Goal: Task Accomplishment & Management: Manage account settings

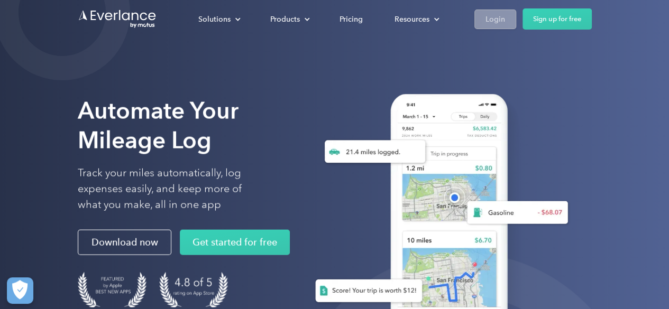
click at [485, 17] on div "Login" at bounding box center [495, 19] width 20 height 13
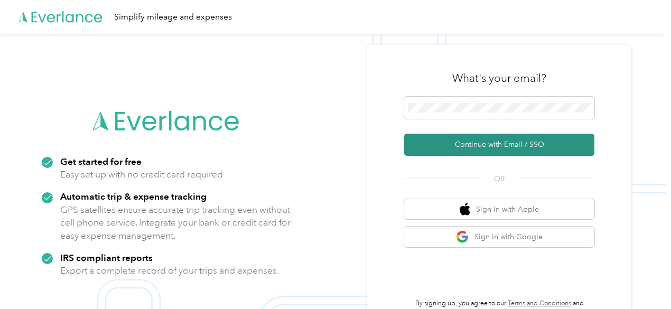
click at [484, 146] on button "Continue with Email / SSO" at bounding box center [499, 145] width 190 height 22
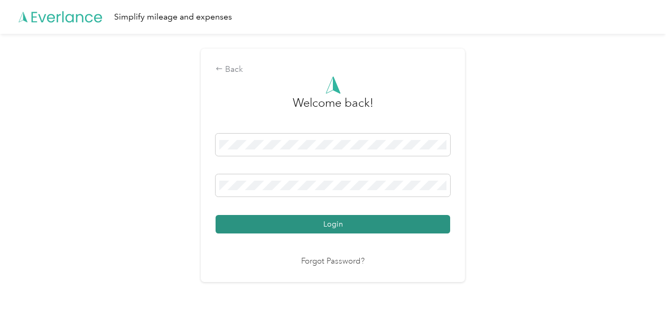
click at [311, 216] on button "Login" at bounding box center [333, 224] width 235 height 19
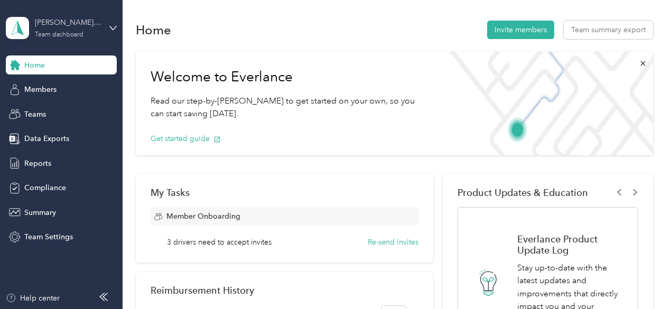
drag, startPoint x: 78, startPoint y: 24, endPoint x: 78, endPoint y: 30, distance: 5.8
click at [78, 23] on div "Ryan Crighton's team" at bounding box center [68, 22] width 66 height 11
click at [52, 110] on div "Personal dashboard" at bounding box center [48, 110] width 67 height 11
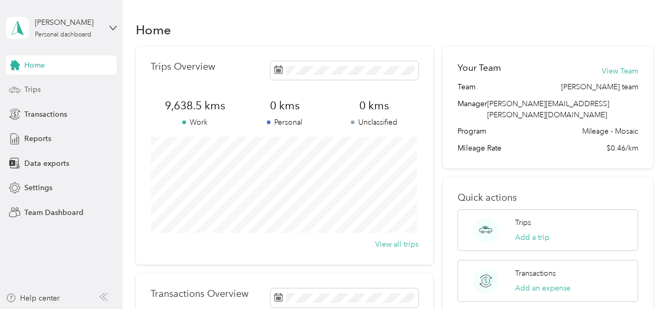
click at [32, 90] on span "Trips" at bounding box center [32, 89] width 16 height 11
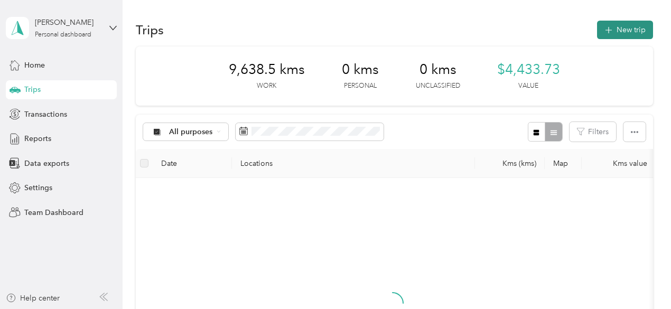
click at [614, 28] on button "New trip" at bounding box center [625, 30] width 56 height 19
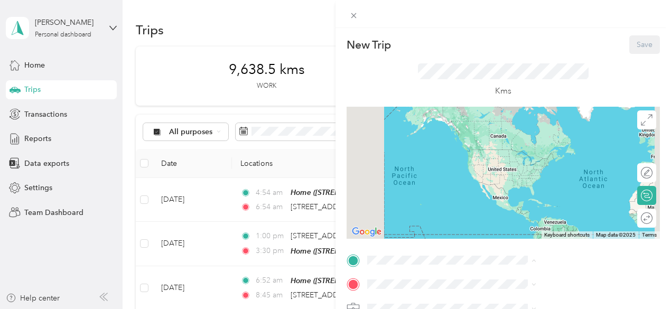
click at [518, 231] on span "3020 Third Street, L3V 7A8, Amigo Beach, Ontario, Canada" at bounding box center [532, 228] width 67 height 9
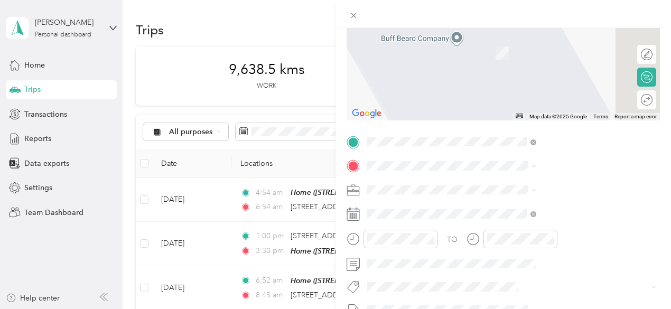
scroll to position [119, 0]
click at [533, 41] on span "2010 Appleby Line Burlington, Ontario L7L 6M6, Canada" at bounding box center [562, 36] width 126 height 10
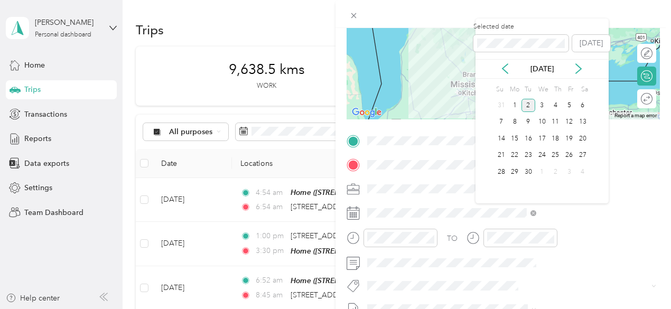
click at [508, 71] on icon at bounding box center [505, 68] width 11 height 11
click at [527, 123] on div "5" at bounding box center [529, 122] width 14 height 13
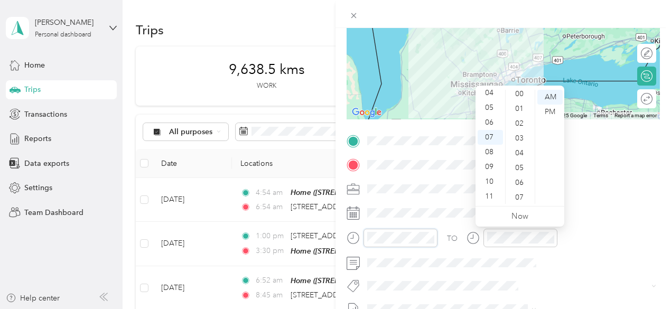
scroll to position [0, 0]
click at [521, 99] on div "00" at bounding box center [520, 97] width 25 height 15
click at [558, 249] on div at bounding box center [512, 242] width 91 height 26
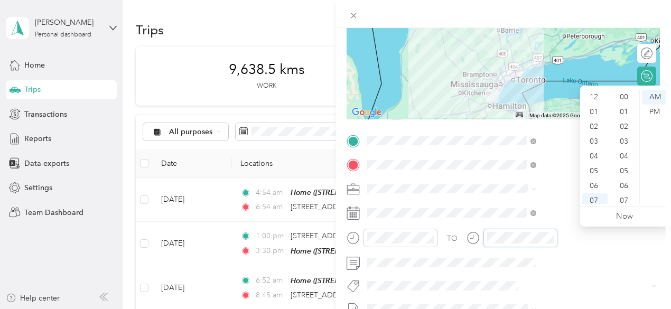
scroll to position [63, 0]
click at [594, 171] on div "09" at bounding box center [595, 167] width 25 height 15
click at [627, 98] on div "00" at bounding box center [625, 97] width 25 height 15
click at [625, 98] on div "00" at bounding box center [625, 97] width 25 height 15
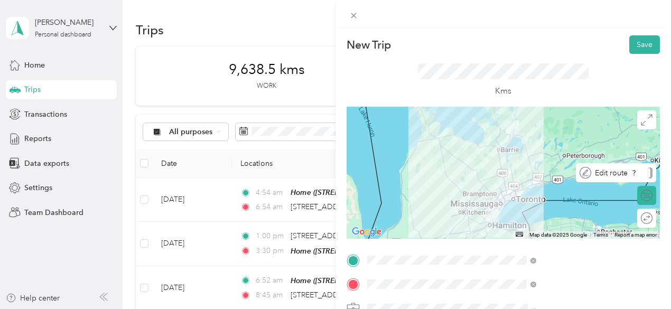
scroll to position [106, 0]
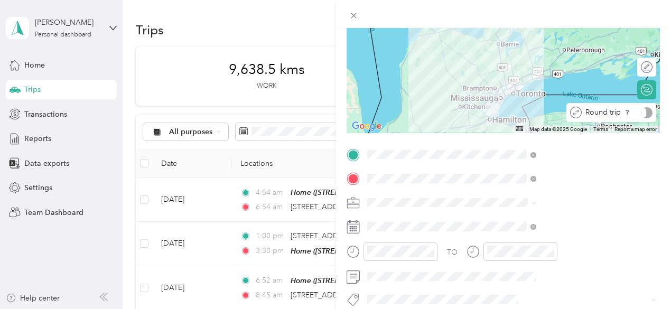
click at [644, 113] on div at bounding box center [647, 112] width 12 height 11
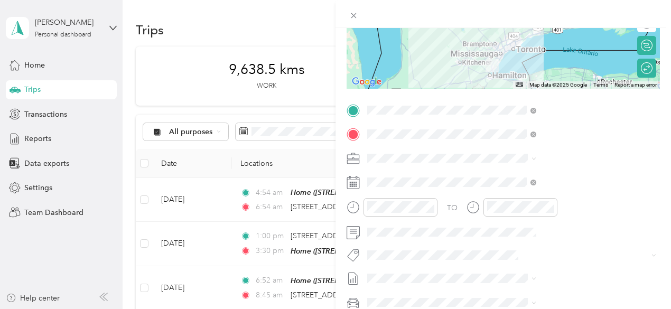
scroll to position [211, 0]
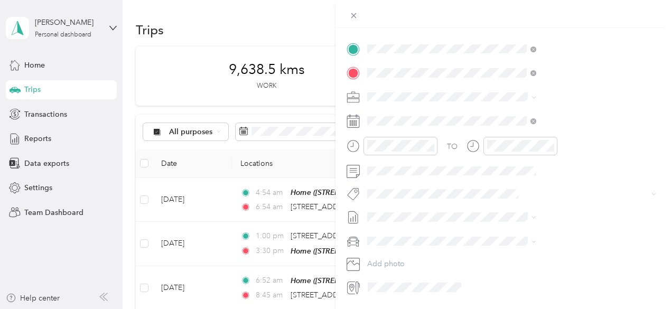
click at [505, 211] on span "Metro On" at bounding box center [505, 212] width 28 height 10
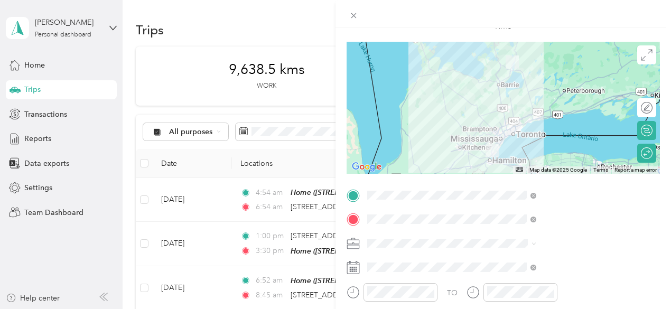
scroll to position [0, 0]
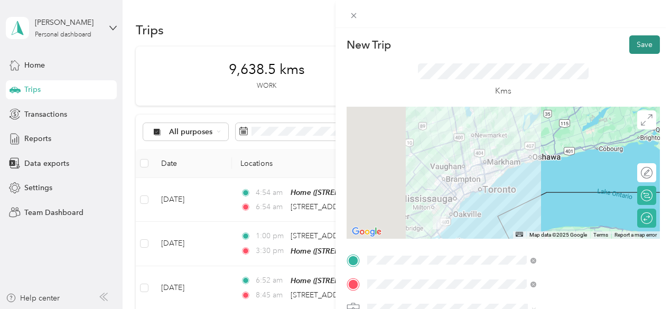
click at [639, 46] on button "Save" at bounding box center [645, 44] width 31 height 19
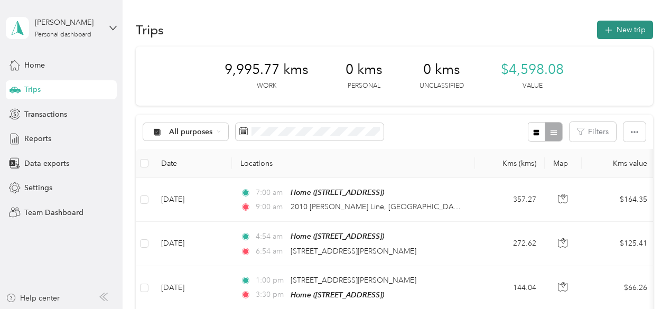
click at [619, 25] on button "New trip" at bounding box center [625, 30] width 56 height 19
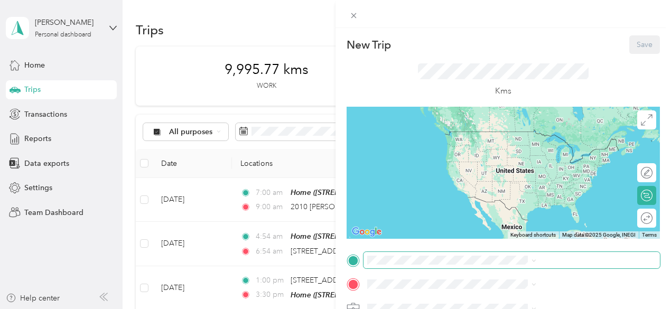
click at [509, 267] on span at bounding box center [512, 260] width 297 height 17
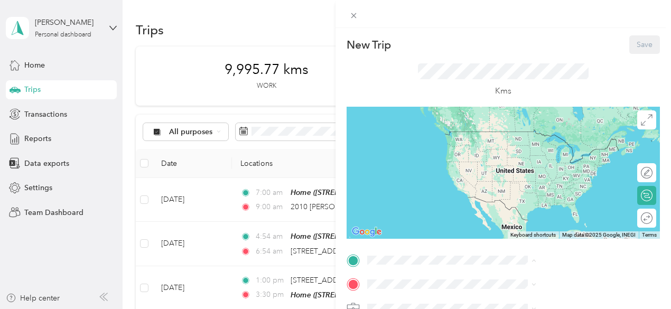
click at [517, 224] on div "Home 3020 Third Street, L3V 7A8, Amigo Beach, Ontario, Canada" at bounding box center [532, 223] width 67 height 22
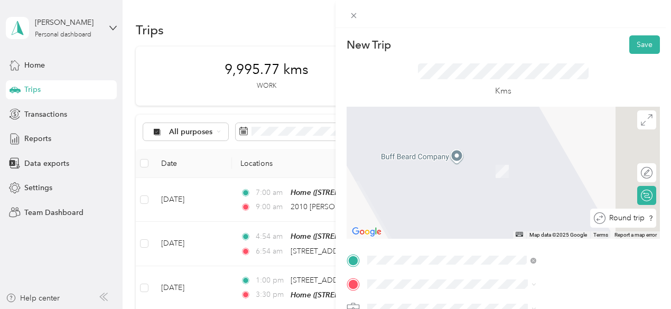
click at [632, 222] on div "Round trip" at bounding box center [629, 218] width 47 height 11
click at [633, 219] on div "Round trip" at bounding box center [612, 218] width 81 height 11
click at [519, 277] on span at bounding box center [512, 284] width 297 height 17
click at [516, 155] on span "227 Vodden Street East Brampton, Ontario L6V 1N2, Canada" at bounding box center [562, 156] width 126 height 10
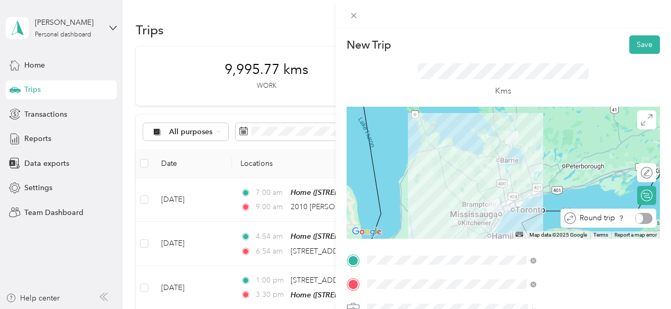
click at [641, 218] on div "Round trip" at bounding box center [614, 218] width 77 height 11
click at [627, 222] on div "Round trip" at bounding box center [617, 218] width 71 height 11
click at [632, 219] on div at bounding box center [637, 219] width 10 height 10
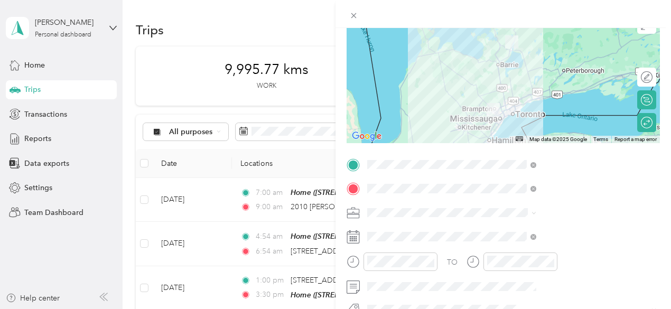
scroll to position [106, 0]
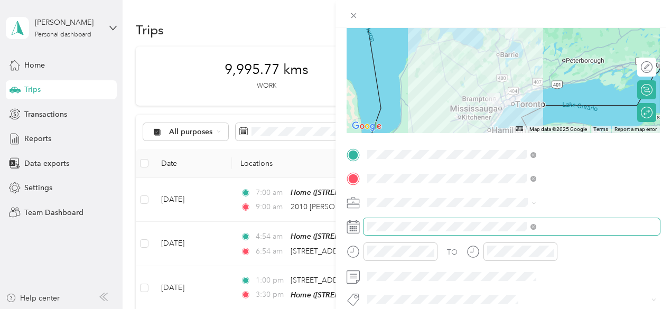
click at [502, 234] on span at bounding box center [512, 226] width 297 height 17
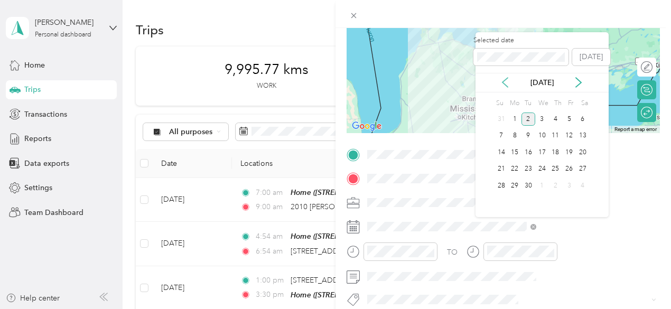
click at [505, 78] on icon at bounding box center [505, 82] width 11 height 11
click at [568, 150] on div "15" at bounding box center [570, 152] width 14 height 13
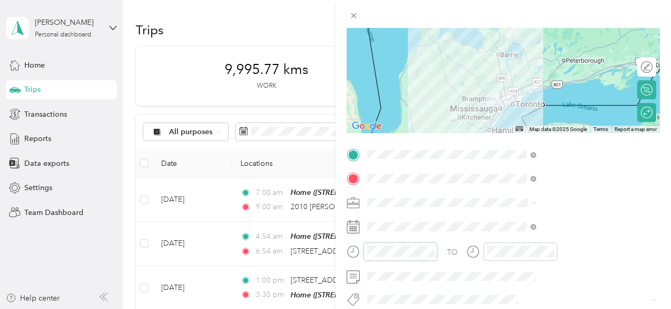
scroll to position [774, 0]
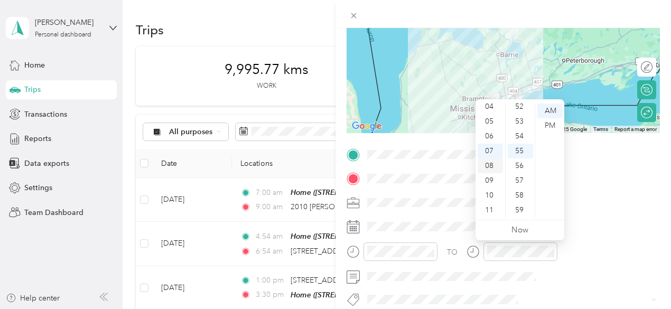
click at [494, 165] on div "08" at bounding box center [490, 166] width 25 height 15
click at [522, 113] on div "00" at bounding box center [520, 111] width 25 height 15
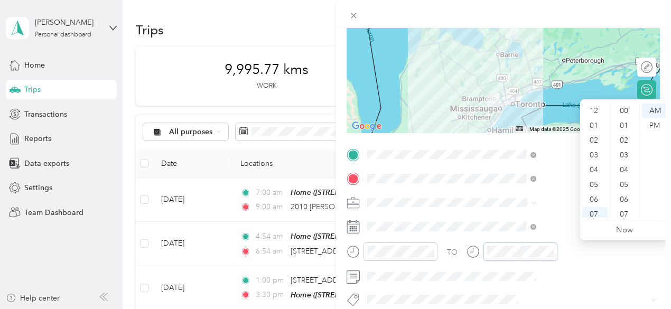
scroll to position [774, 0]
click at [588, 177] on div "09" at bounding box center [595, 180] width 25 height 15
click at [622, 152] on div "30" at bounding box center [625, 151] width 25 height 15
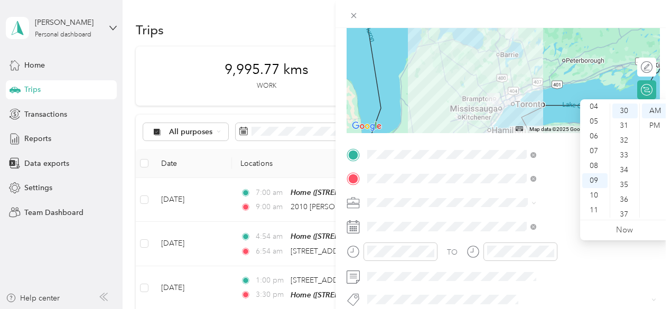
drag, startPoint x: 578, startPoint y: 288, endPoint x: 547, endPoint y: 289, distance: 31.7
click at [579, 288] on div "TO Add photo" at bounding box center [504, 273] width 314 height 255
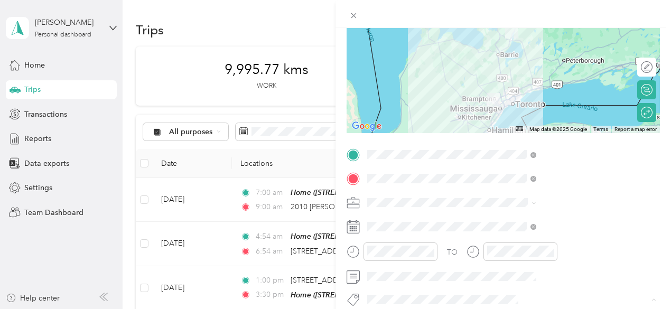
click at [499, 261] on span "Metro On" at bounding box center [505, 261] width 28 height 10
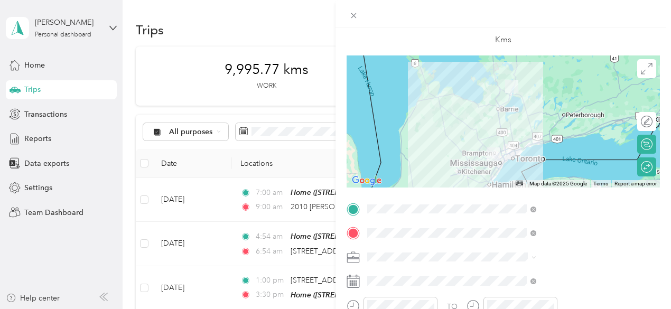
scroll to position [0, 0]
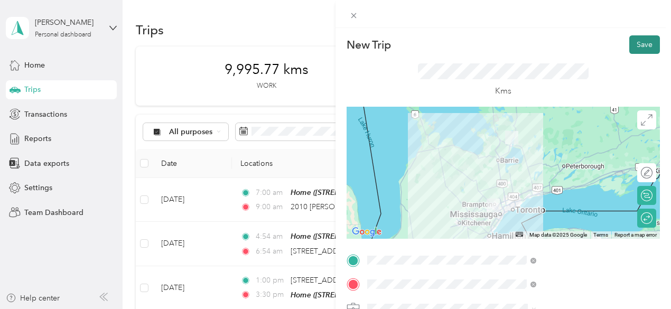
click at [630, 49] on button "Save" at bounding box center [645, 44] width 31 height 19
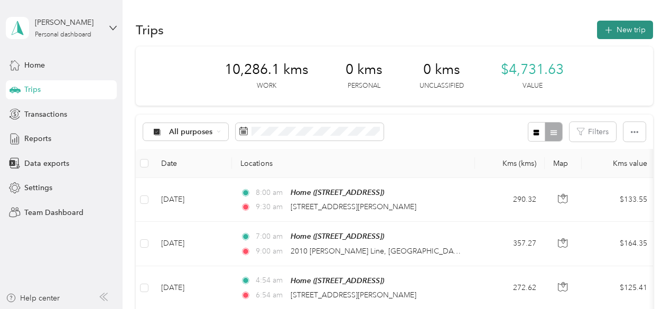
click at [636, 32] on button "New trip" at bounding box center [625, 30] width 56 height 19
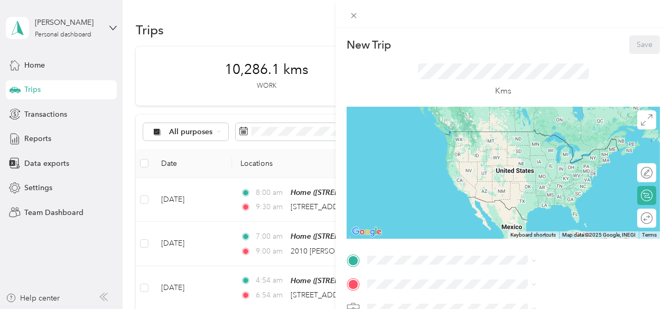
click at [512, 233] on div "Home 3020 Third Street, L3V 7A8, Amigo Beach, Ontario, Canada" at bounding box center [532, 222] width 67 height 22
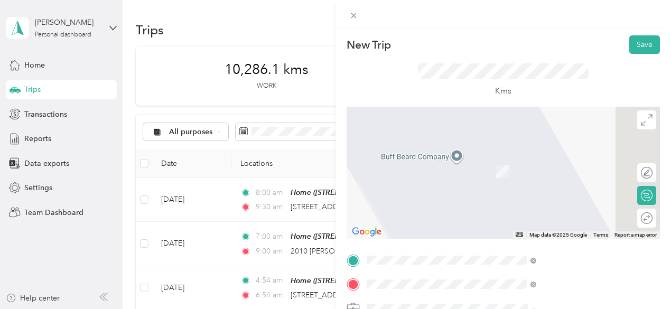
click at [545, 156] on span "291 York Mills Road North York, Ontario M2L 1L3, Canada" at bounding box center [562, 156] width 126 height 10
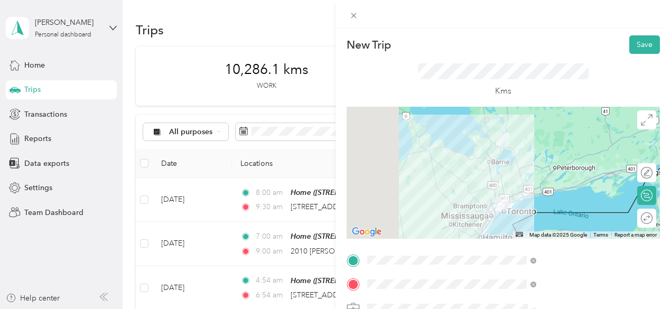
click at [640, 222] on div "Round trip" at bounding box center [647, 218] width 19 height 19
click at [632, 215] on div at bounding box center [637, 219] width 10 height 10
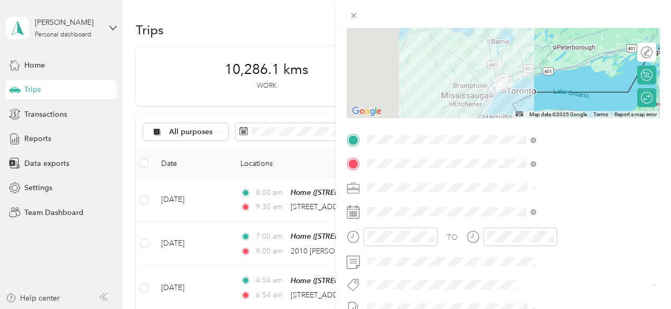
scroll to position [159, 0]
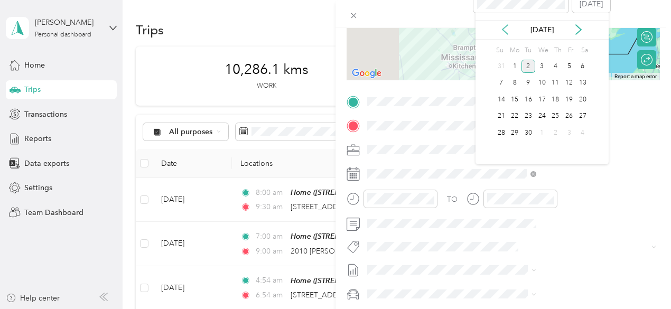
click at [499, 30] on div "Sep 2025" at bounding box center [542, 29] width 133 height 11
click at [507, 30] on icon at bounding box center [505, 29] width 11 height 11
click at [529, 115] on div "19" at bounding box center [529, 116] width 14 height 13
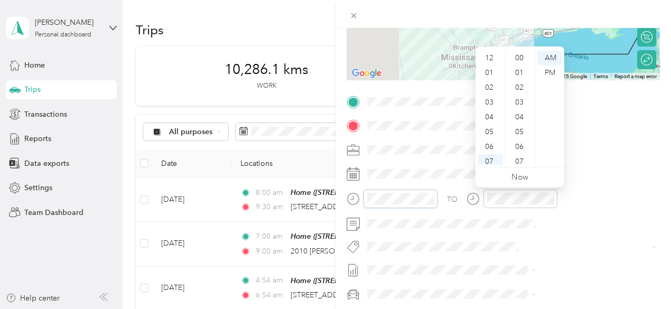
scroll to position [774, 0]
click at [493, 126] on div "09" at bounding box center [490, 128] width 25 height 15
click at [523, 58] on div "00" at bounding box center [520, 58] width 25 height 15
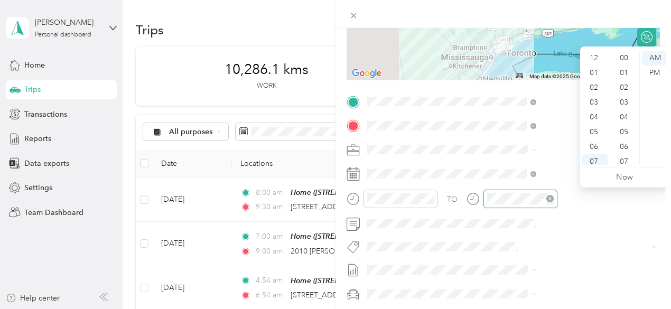
scroll to position [63, 0]
click at [596, 153] on div "11" at bounding box center [595, 157] width 25 height 15
click at [624, 56] on div "45" at bounding box center [625, 56] width 25 height 15
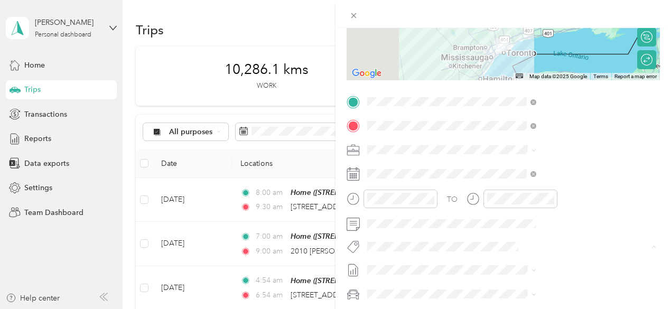
click at [503, 265] on span "Metro On" at bounding box center [505, 266] width 28 height 10
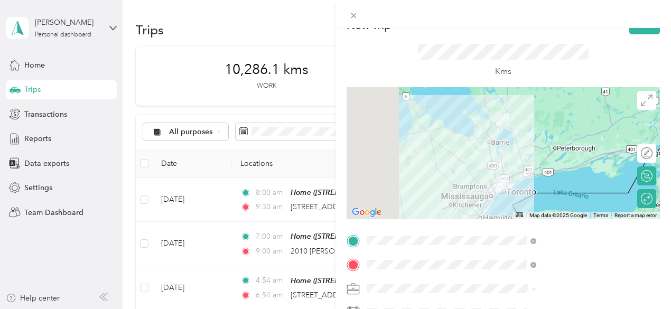
scroll to position [0, 0]
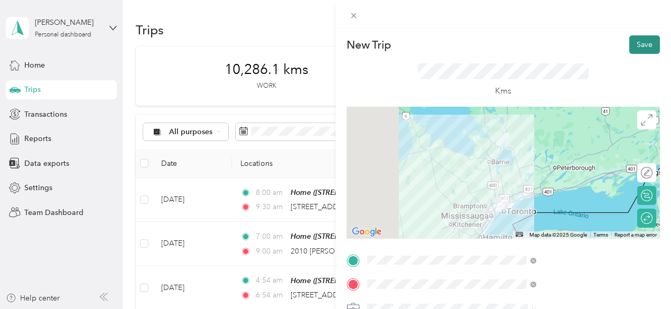
click at [630, 42] on button "Save" at bounding box center [645, 44] width 31 height 19
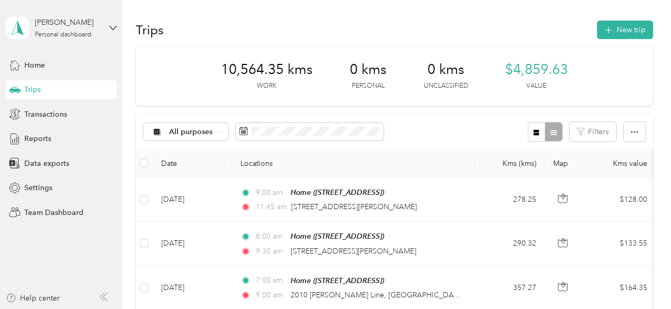
click at [613, 21] on button "New trip" at bounding box center [625, 30] width 56 height 19
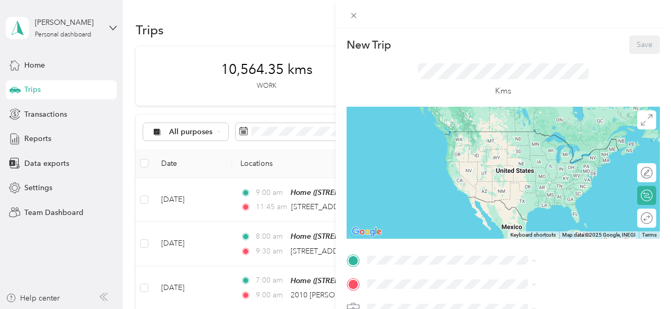
click at [506, 222] on div "Home 3020 Third Street, L3V 7A8, Amigo Beach, Ontario, Canada" at bounding box center [532, 223] width 67 height 22
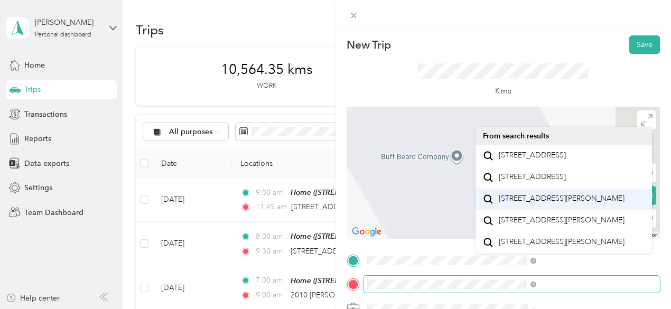
scroll to position [18, 0]
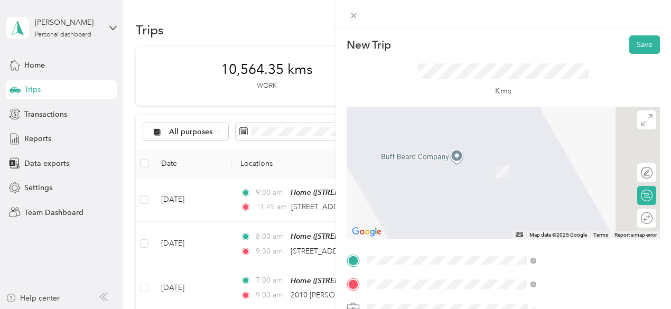
click at [563, 160] on span "1011 Upper Middle Road Oakville, Ontario L6H 4L3, Canada" at bounding box center [532, 156] width 67 height 10
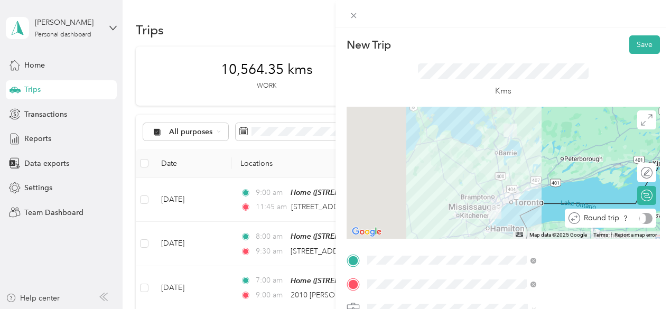
click at [640, 220] on div at bounding box center [646, 218] width 13 height 11
click at [657, 210] on form "New Trip Save This trip cannot be edited because it is either under review, app…" at bounding box center [504, 271] width 336 height 472
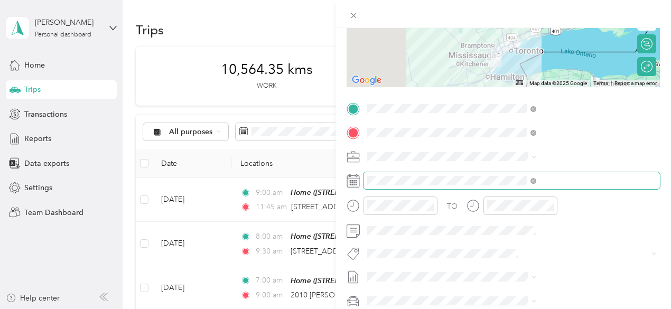
scroll to position [159, 0]
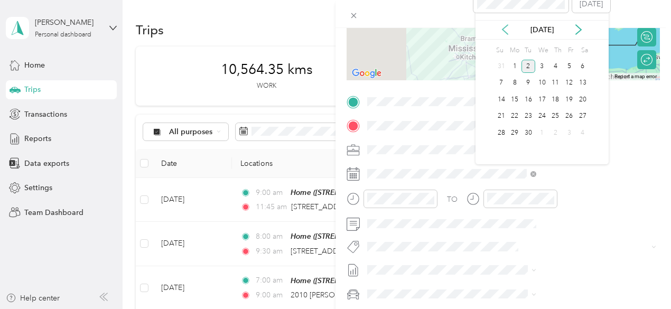
click at [510, 32] on icon at bounding box center [505, 29] width 11 height 11
click at [545, 115] on div "20" at bounding box center [543, 116] width 14 height 13
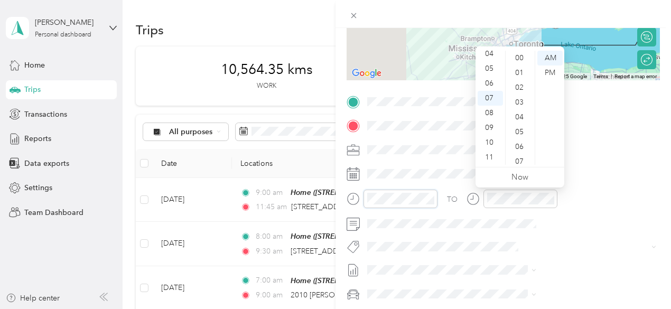
scroll to position [774, 0]
click at [493, 139] on div "06" at bounding box center [490, 136] width 25 height 15
click at [526, 59] on div "00" at bounding box center [520, 58] width 25 height 15
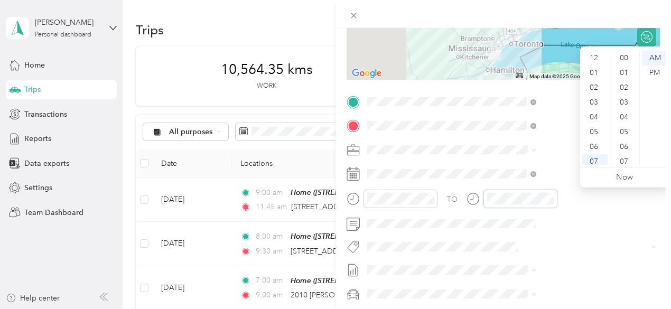
scroll to position [774, 0]
click at [597, 112] on div "08" at bounding box center [595, 113] width 25 height 15
click at [623, 58] on div "00" at bounding box center [625, 58] width 25 height 15
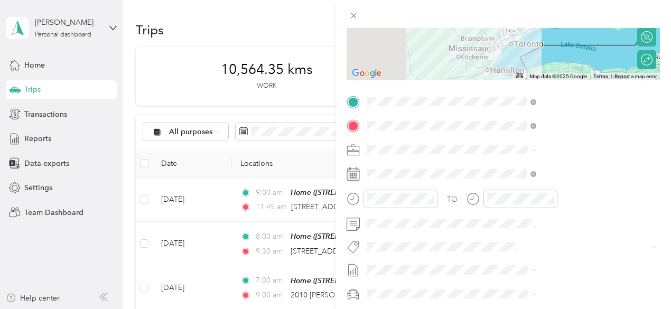
click at [502, 265] on span "Metro On" at bounding box center [505, 266] width 28 height 10
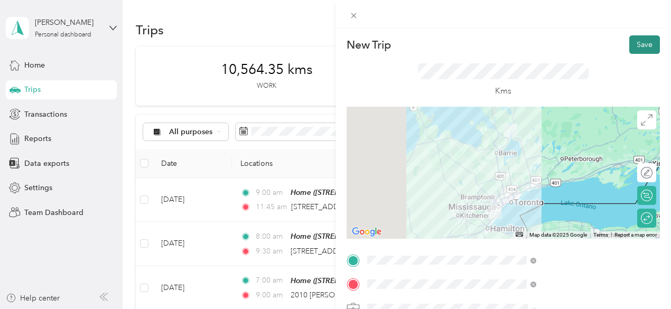
click at [637, 38] on button "Save" at bounding box center [645, 44] width 31 height 19
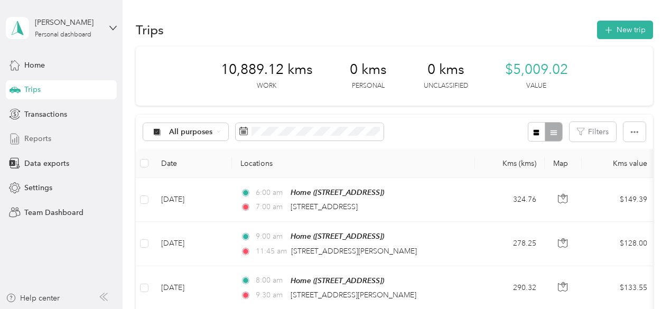
click at [34, 136] on span "Reports" at bounding box center [37, 138] width 27 height 11
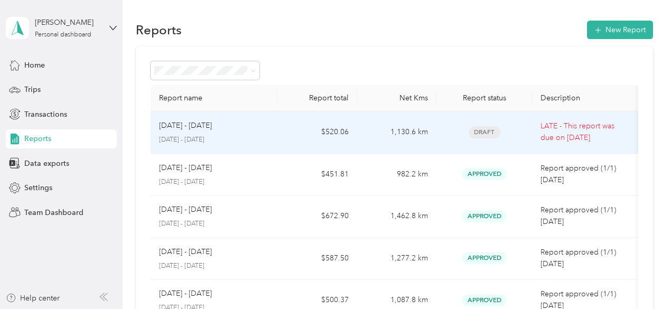
click at [560, 130] on p "LATE - This report was due on Sep. 2, 2025" at bounding box center [585, 132] width 89 height 23
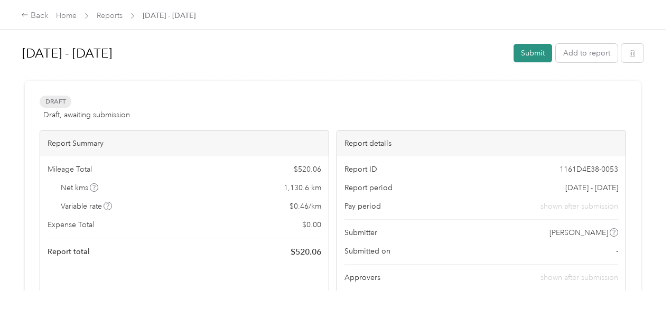
click at [518, 51] on button "Submit" at bounding box center [533, 53] width 39 height 19
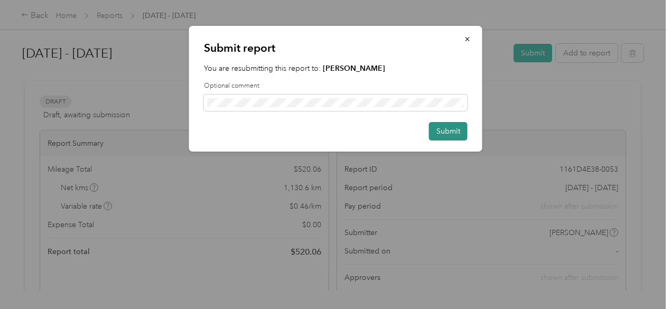
click at [449, 131] on button "Submit" at bounding box center [448, 131] width 39 height 19
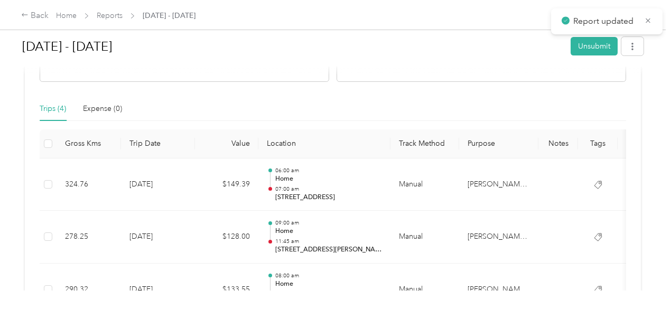
scroll to position [317, 0]
